Goal: Find specific page/section: Find specific page/section

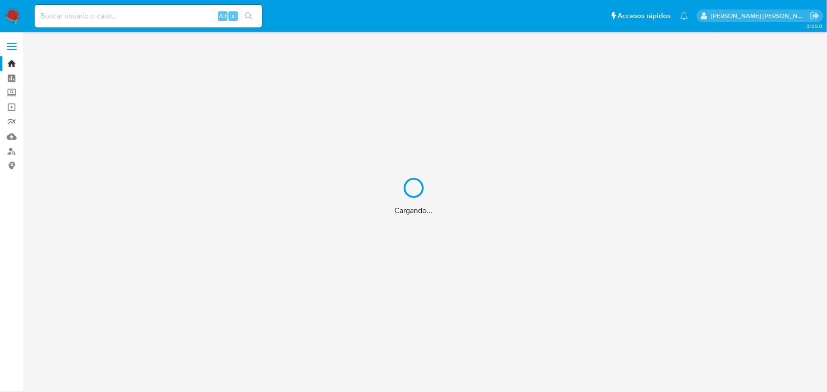
click at [132, 19] on div "Cargando..." at bounding box center [413, 196] width 827 height 392
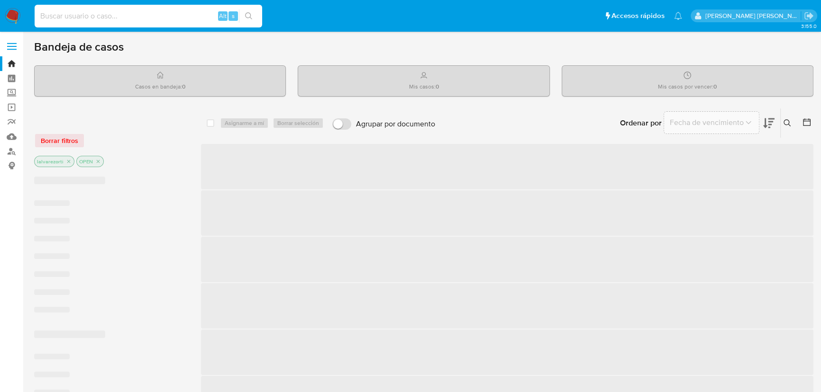
click at [126, 16] on input at bounding box center [148, 16] width 227 height 12
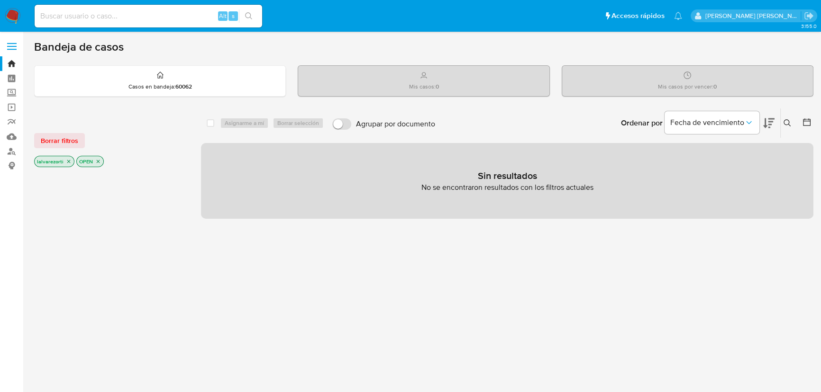
click at [99, 160] on icon "close-filter" at bounding box center [98, 162] width 6 height 6
click at [67, 162] on icon "close-filter" at bounding box center [69, 163] width 6 height 6
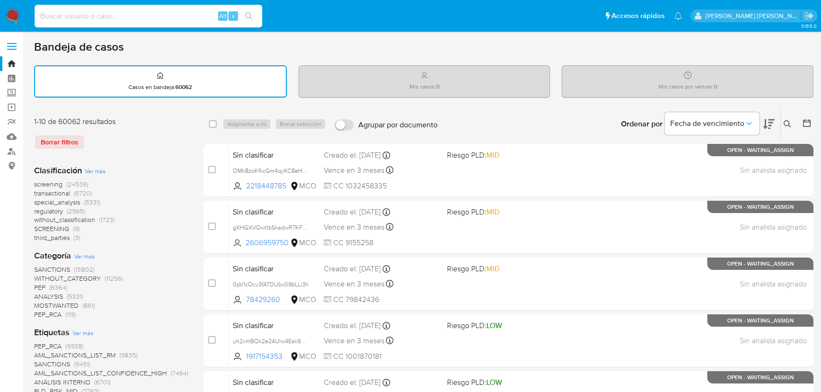
click at [110, 17] on input at bounding box center [148, 16] width 227 height 12
paste input "K32MWTPHeTDDdFn41laZT9G5"
type input "K32MWTPHeTDDdFn41laZT9G5"
click at [249, 10] on button "search-icon" at bounding box center [248, 15] width 19 height 13
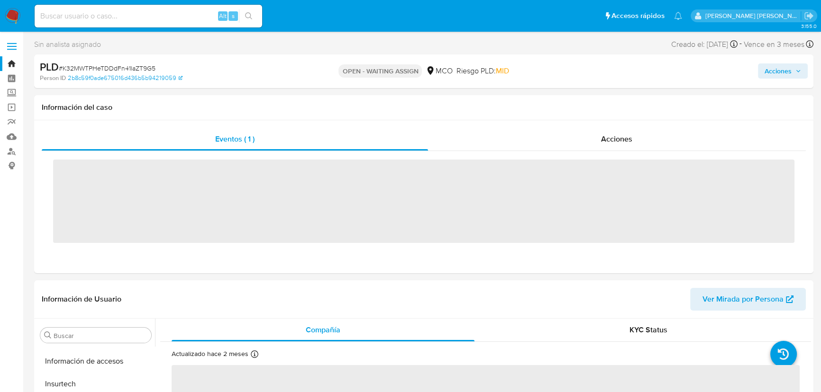
scroll to position [400, 0]
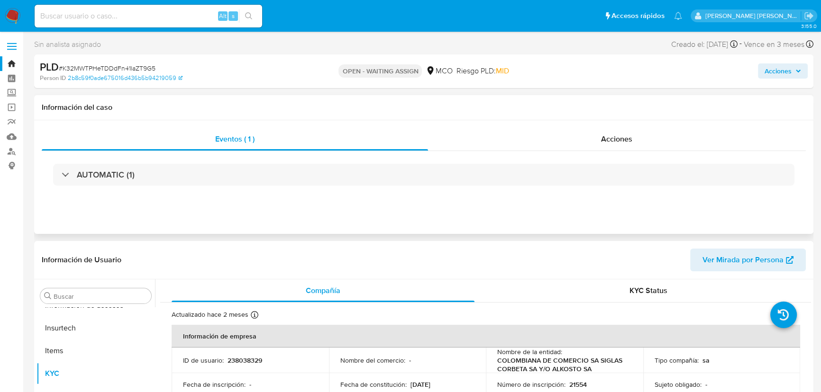
select select "10"
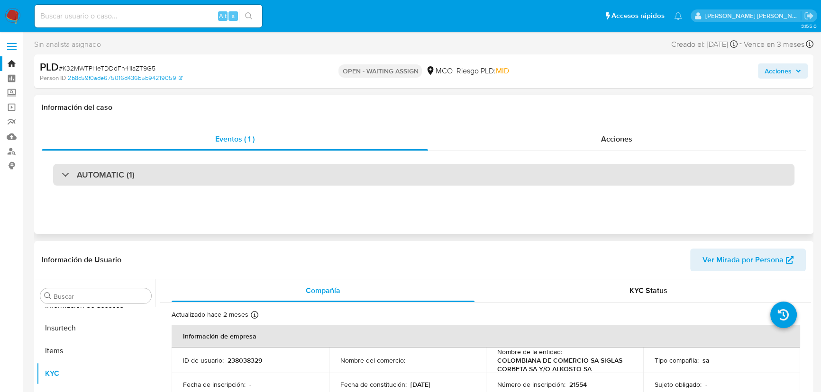
click at [103, 175] on h3 "AUTOMATIC (1)" at bounding box center [106, 175] width 58 height 10
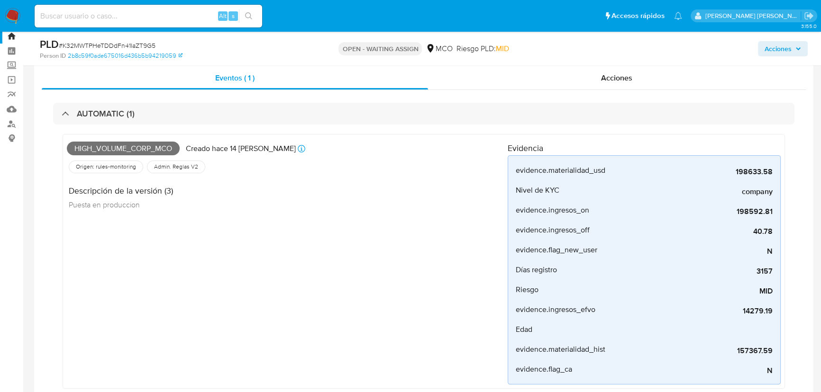
scroll to position [43, 0]
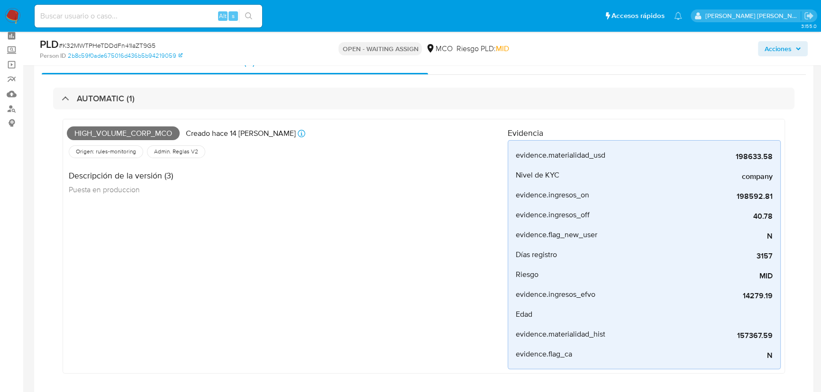
click at [115, 20] on input at bounding box center [148, 16] width 227 height 12
paste input "guf25tvhKojp2FPzMu8O6WCf"
type input "guf25tvhKojp2FPzMu8O6WCf"
click at [245, 16] on icon "search-icon" at bounding box center [249, 16] width 8 height 8
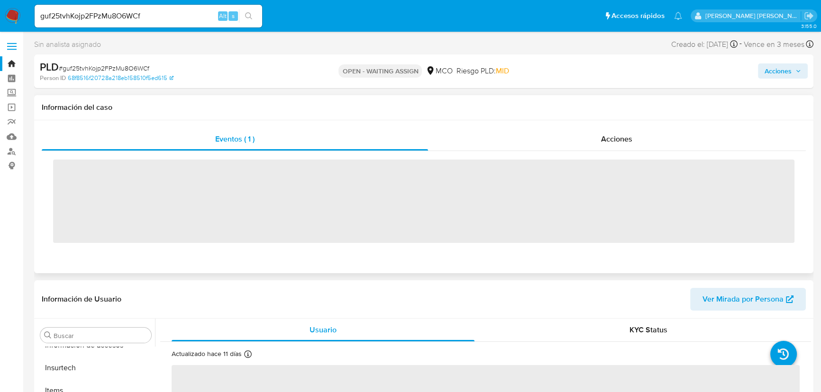
scroll to position [400, 0]
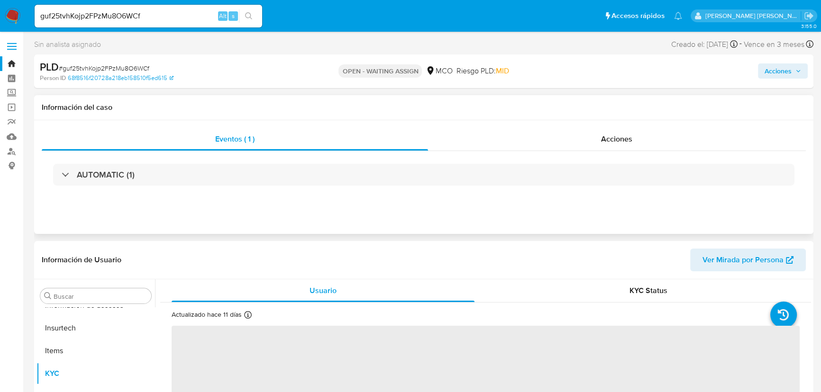
select select "10"
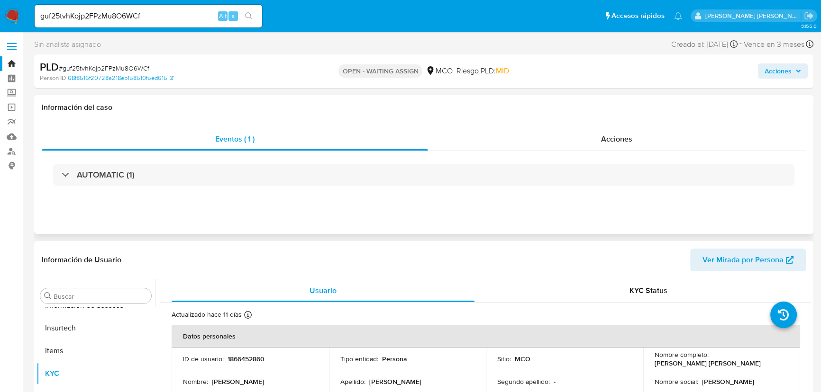
click at [100, 107] on h1 "Información del caso" at bounding box center [424, 107] width 764 height 9
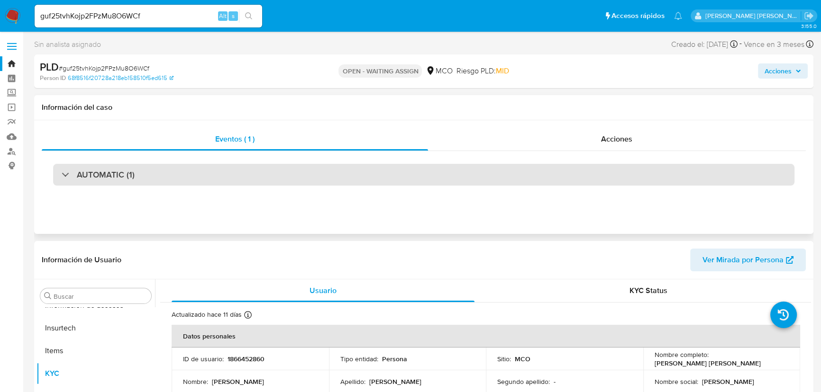
click at [101, 166] on div "AUTOMATIC (1)" at bounding box center [423, 175] width 741 height 22
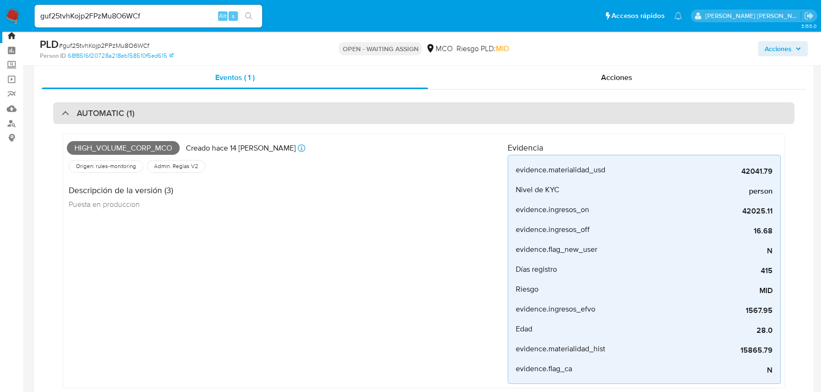
scroll to position [43, 0]
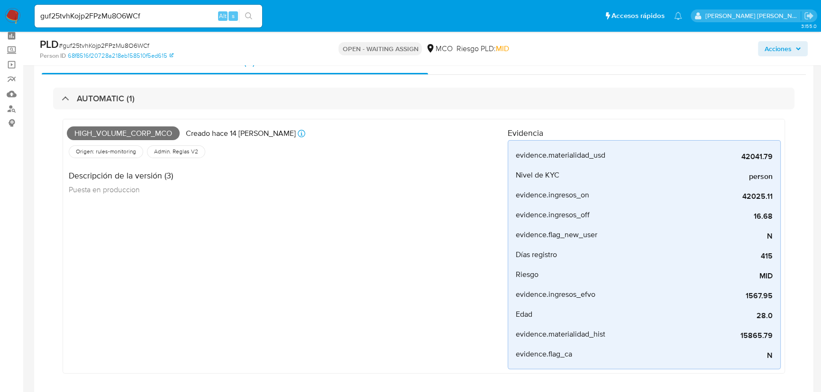
click at [711, 54] on div "Acciones" at bounding box center [680, 48] width 253 height 22
